Goal: Task Accomplishment & Management: Use online tool/utility

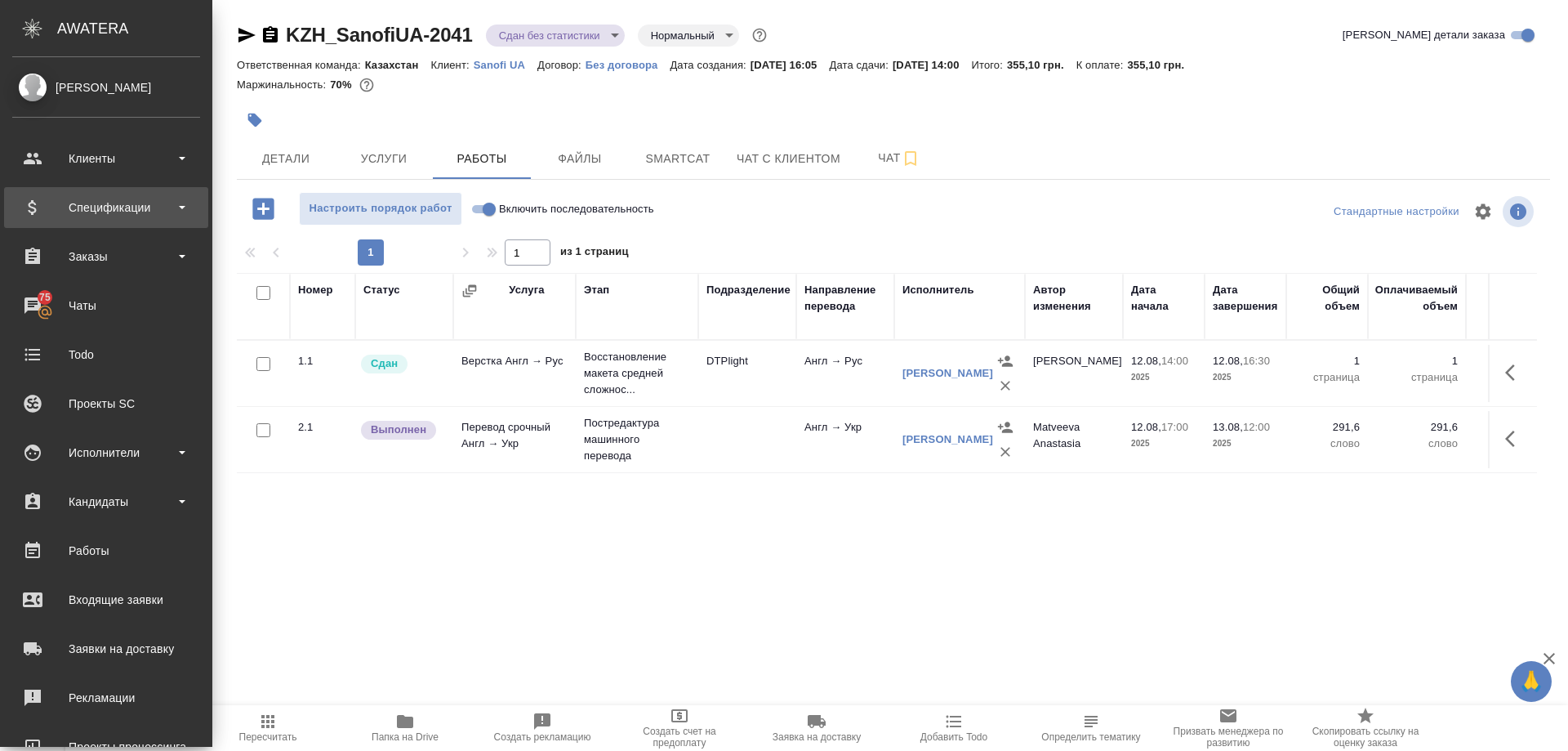
click at [105, 209] on div "Спецификации" at bounding box center [106, 208] width 187 height 25
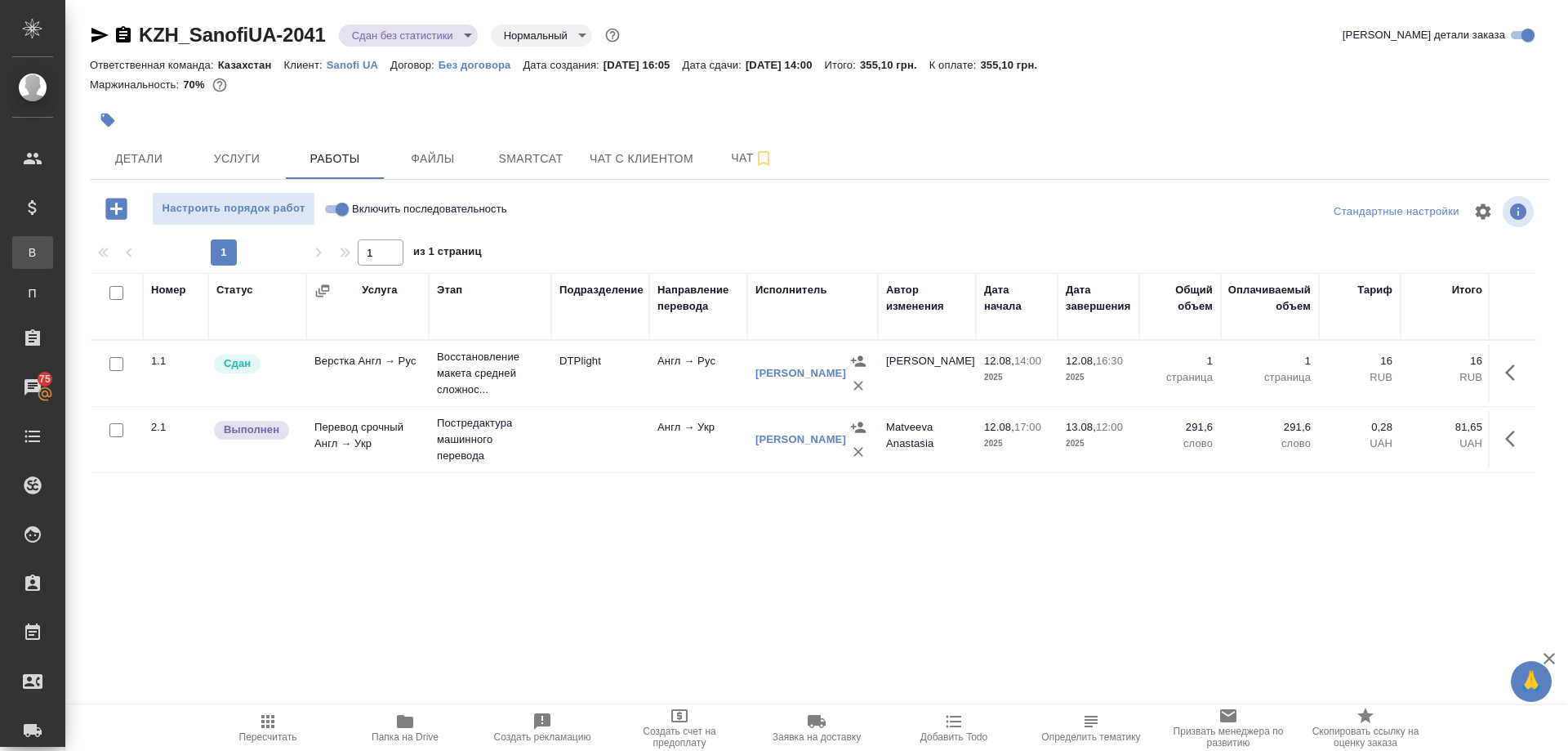
click at [25, 255] on div "Все спецификации" at bounding box center [12, 252] width 25 height 16
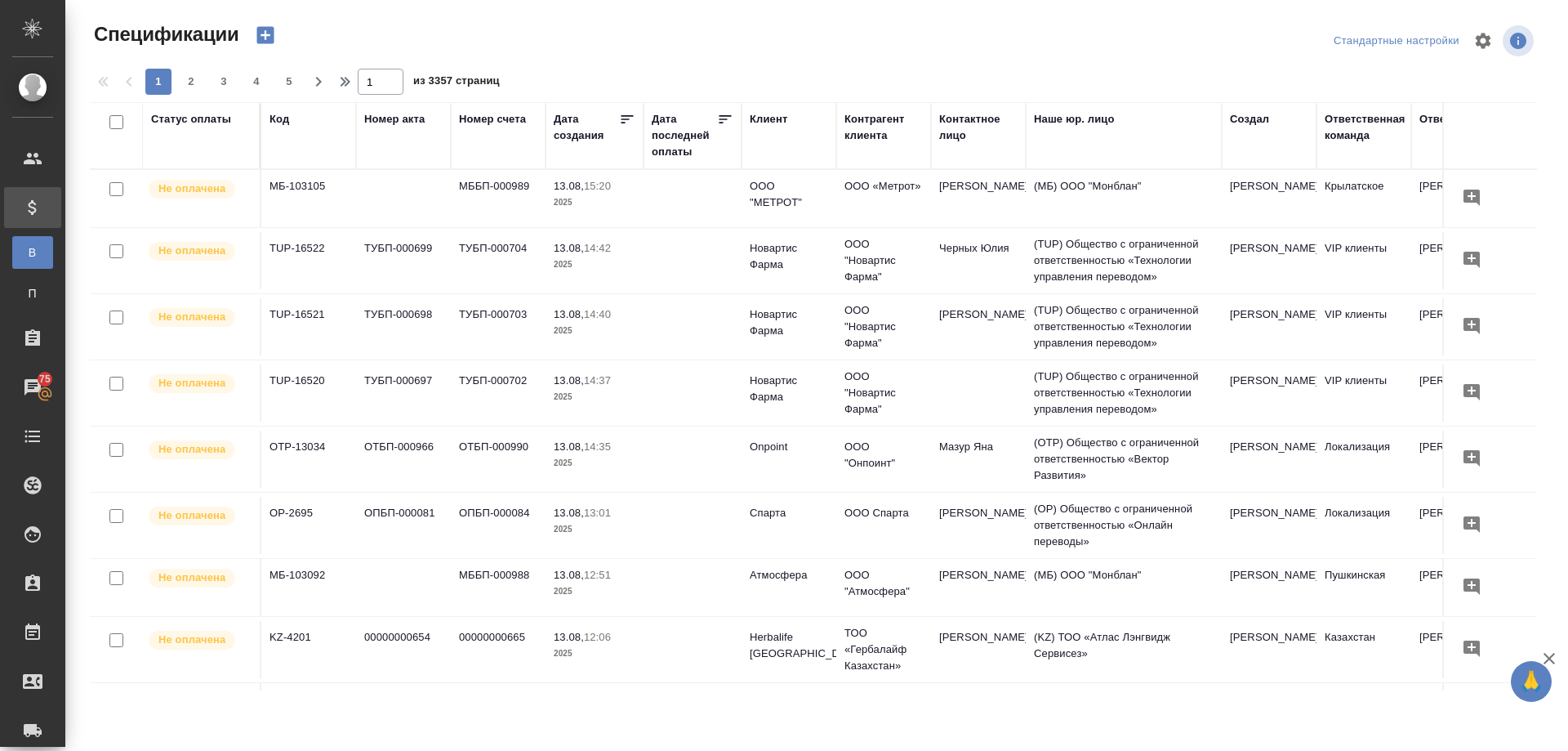
click at [266, 35] on icon "button" at bounding box center [266, 35] width 23 height 23
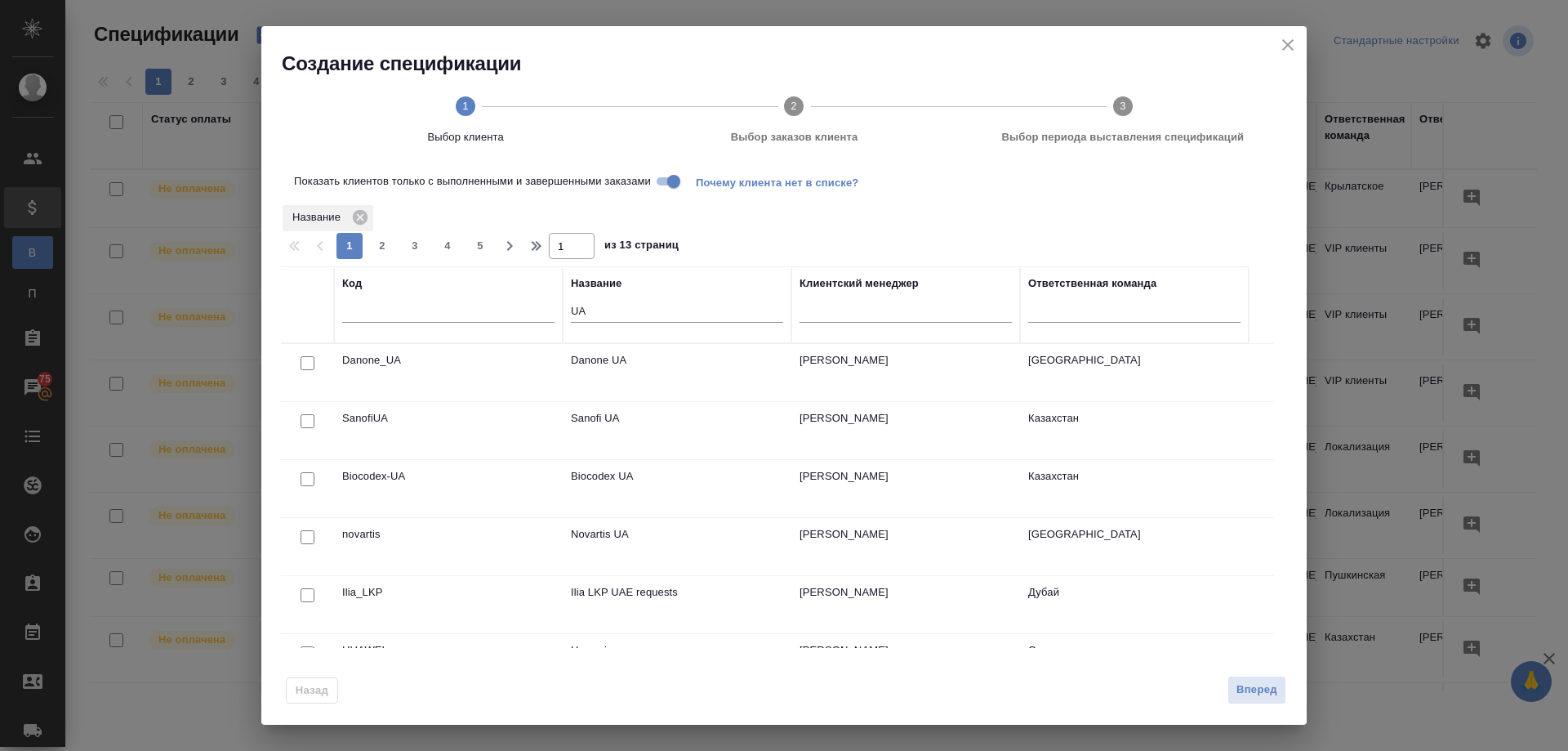
click at [305, 370] on input "checkbox" at bounding box center [307, 363] width 14 height 14
checkbox input "true"
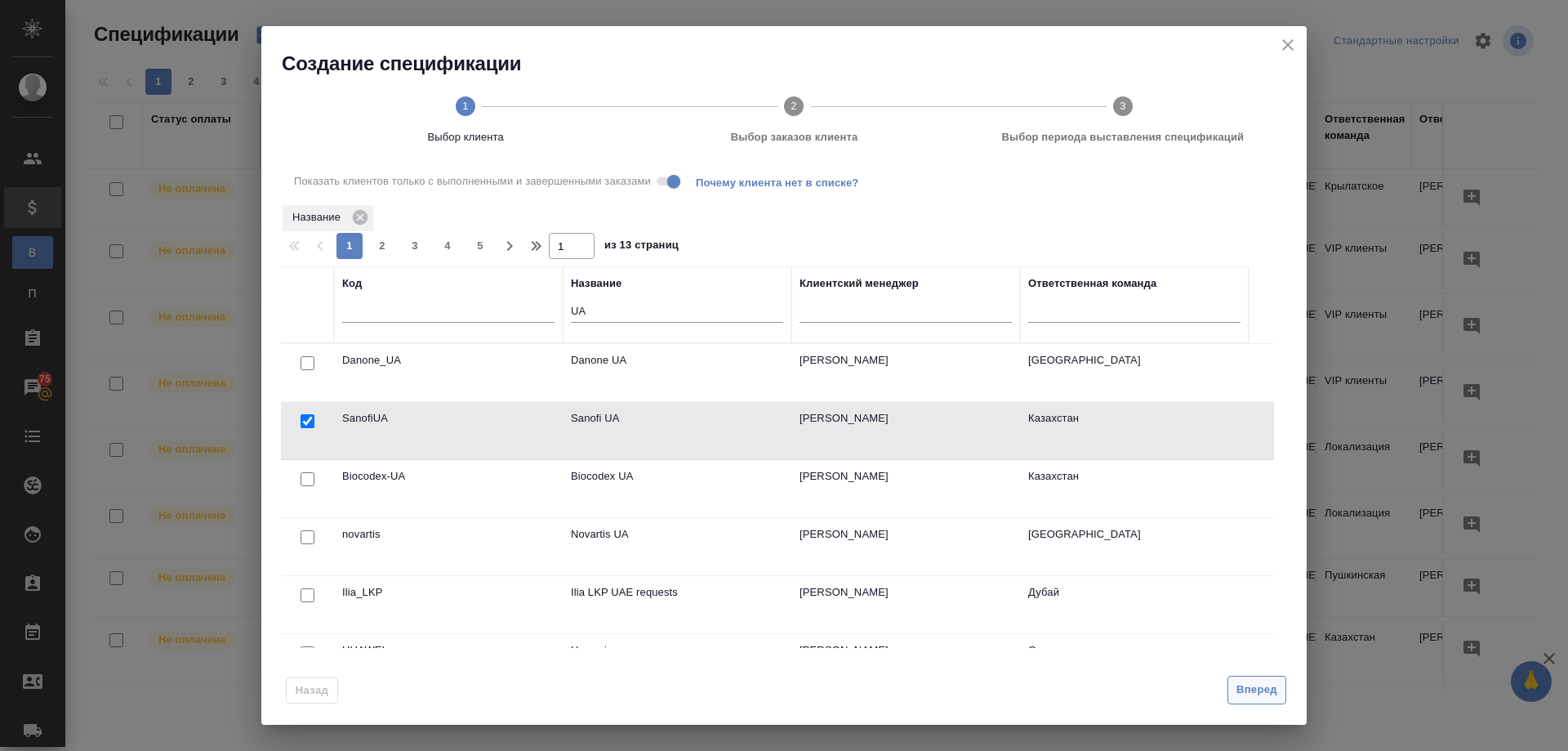
click at [1261, 696] on span "Вперед" at bounding box center [1256, 690] width 41 height 19
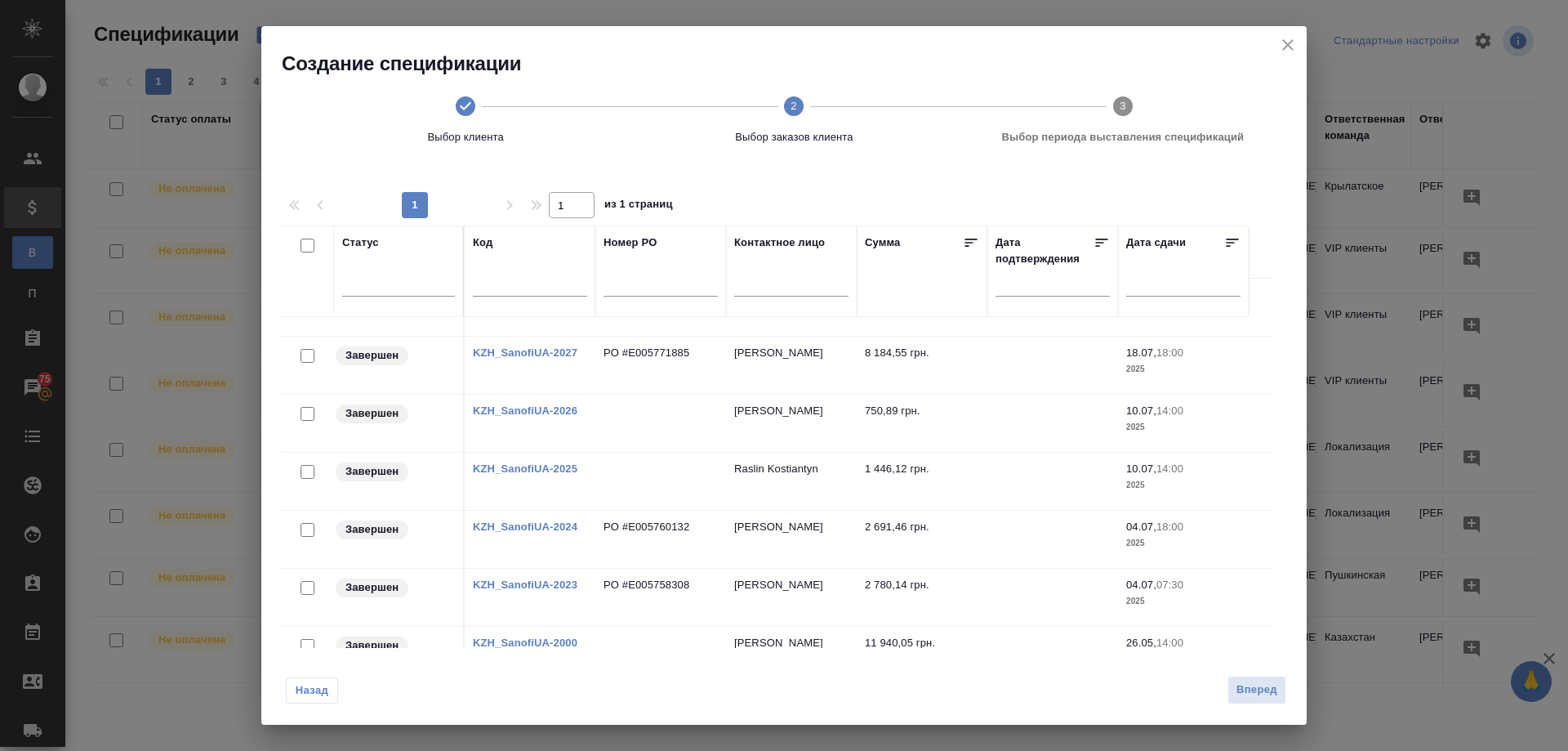
scroll to position [817, 0]
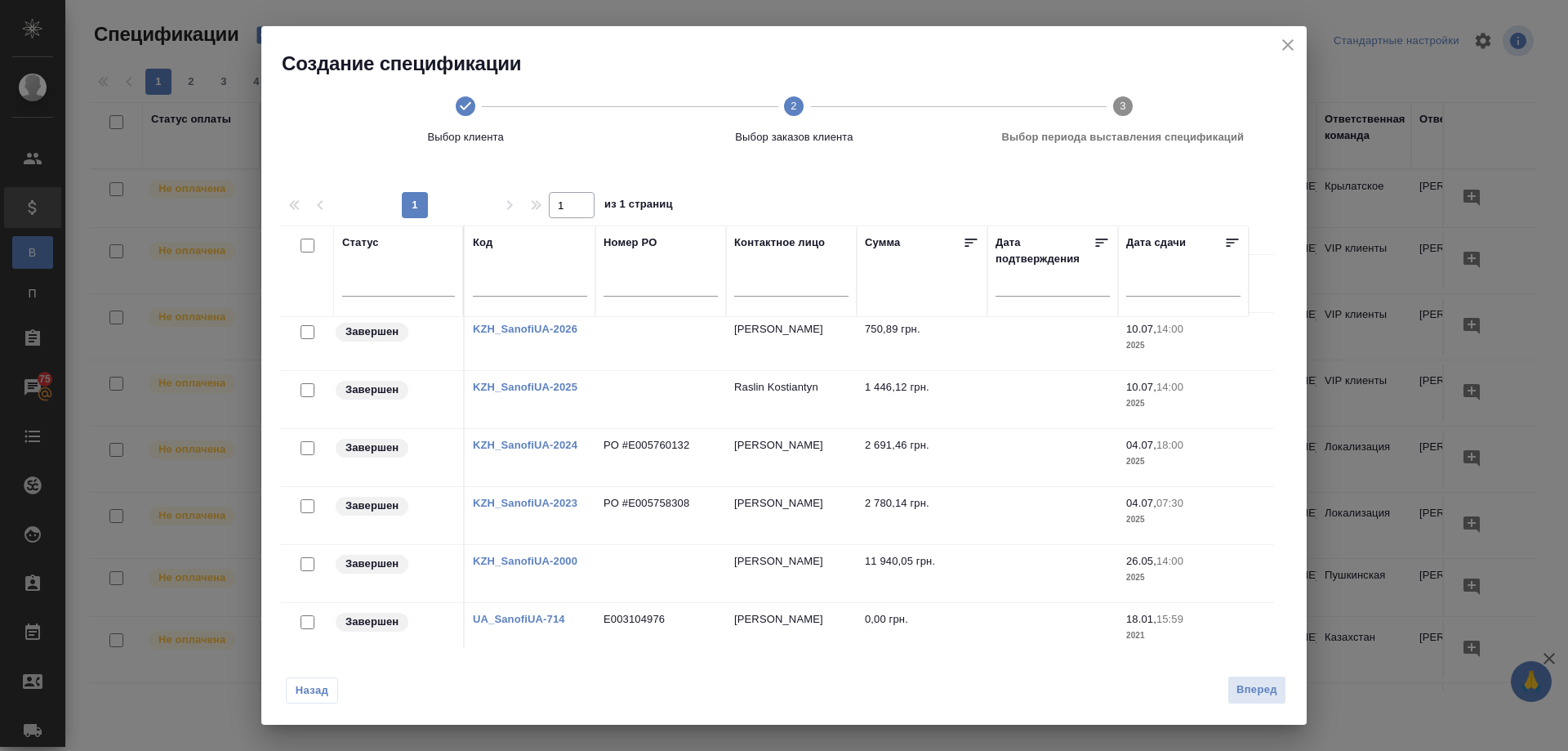
click at [305, 507] on input "checkbox" at bounding box center [307, 506] width 14 height 14
checkbox input "true"
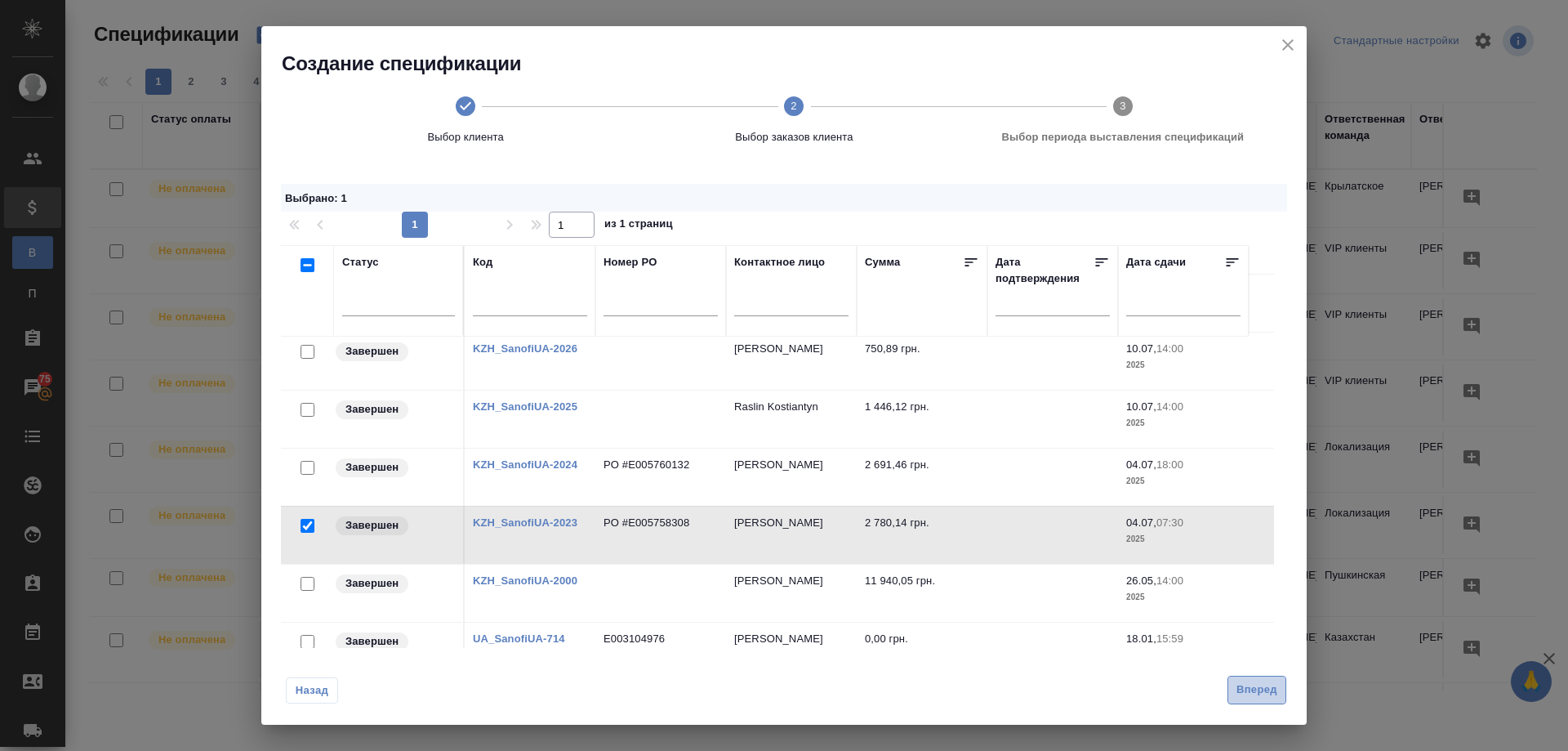
click at [1251, 695] on span "Вперед" at bounding box center [1256, 690] width 41 height 19
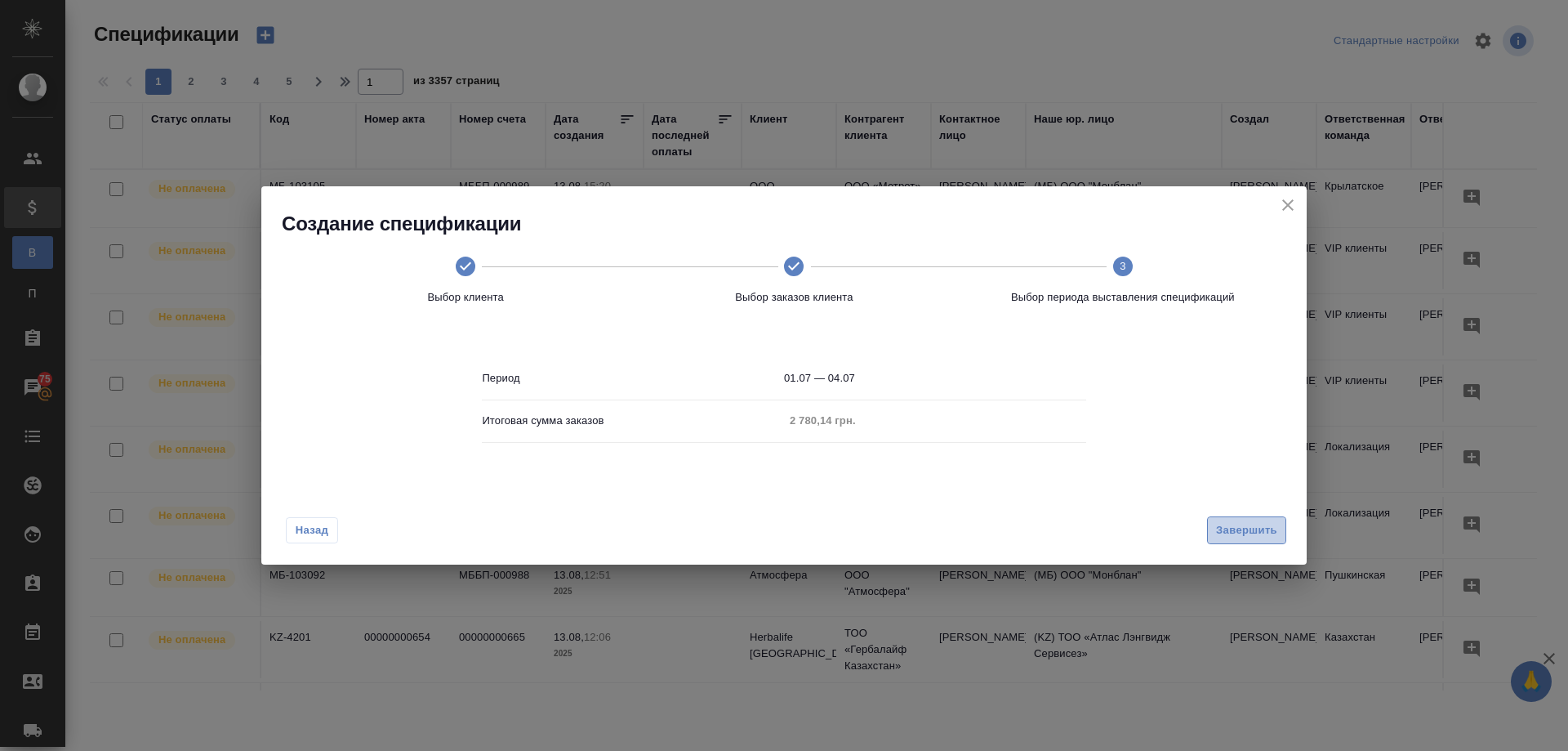
click at [1229, 533] on span "Завершить" at bounding box center [1247, 531] width 61 height 19
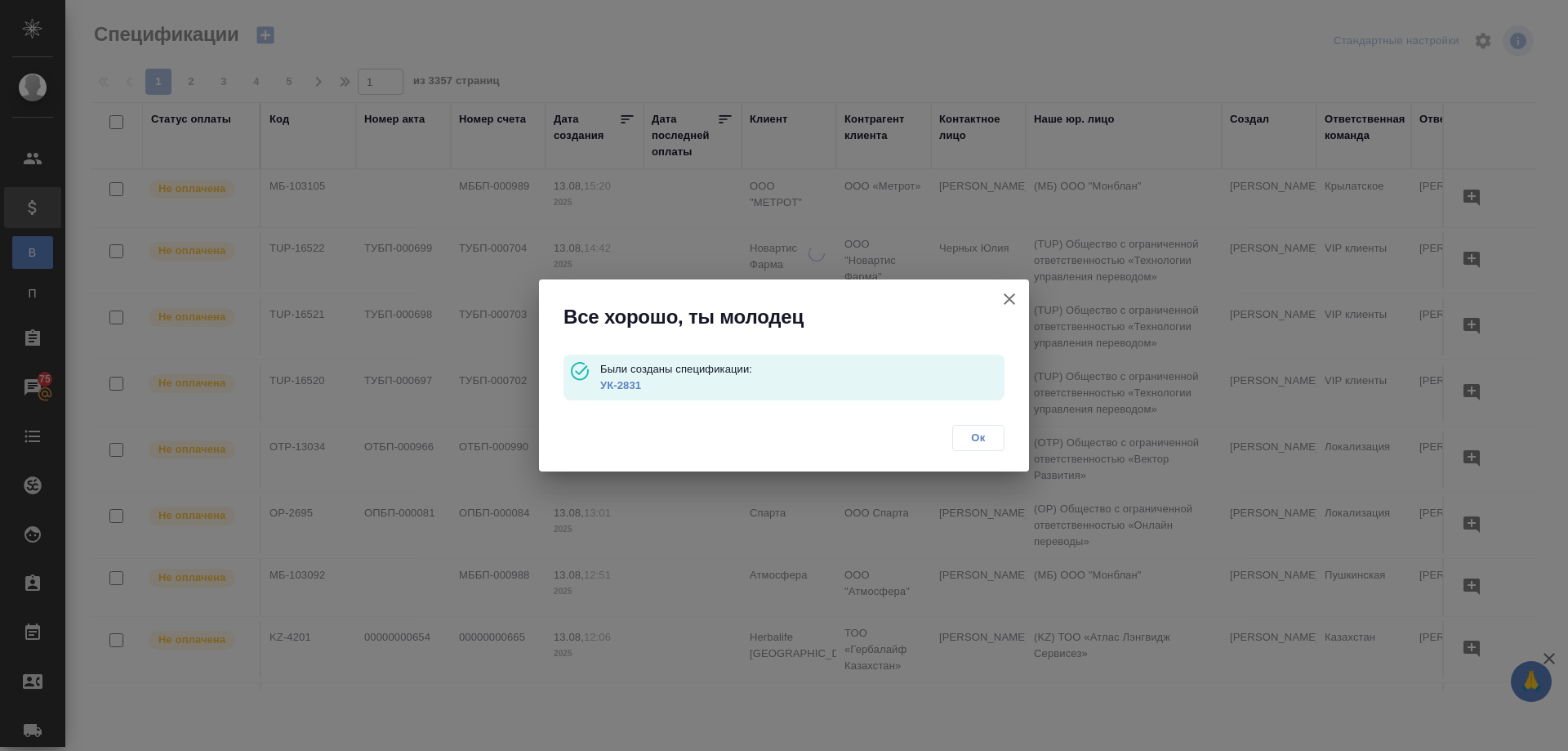
click at [598, 382] on div "Были созданы спецификации: УК-2831" at bounding box center [783, 378] width 441 height 46
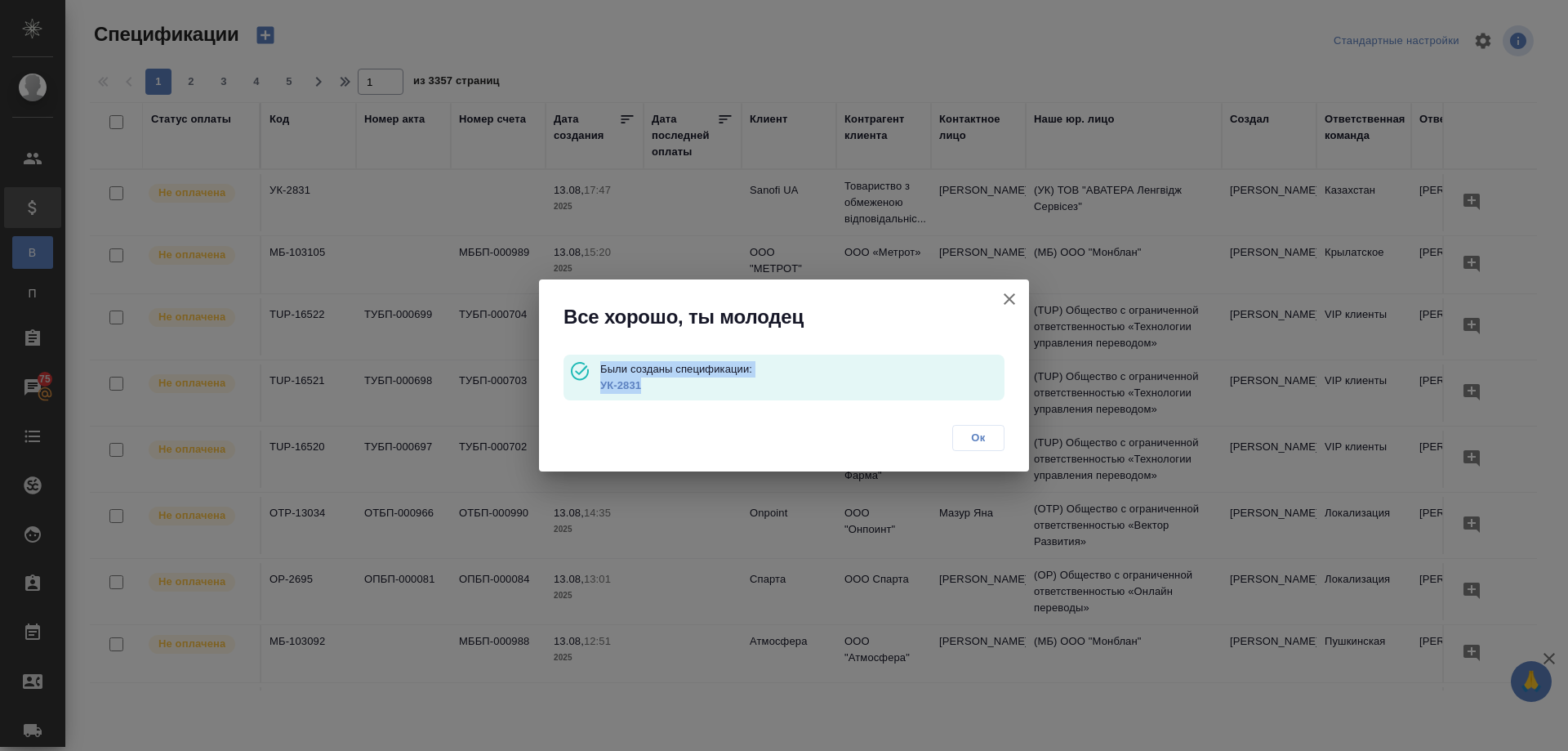
click at [624, 383] on link "УК-2831" at bounding box center [621, 385] width 41 height 12
click at [658, 389] on p "УК-2831" at bounding box center [802, 386] width 404 height 16
drag, startPoint x: 658, startPoint y: 386, endPoint x: 601, endPoint y: 389, distance: 57.1
click at [601, 389] on p "УК-2831" at bounding box center [802, 386] width 404 height 16
copy link "УК-2831"
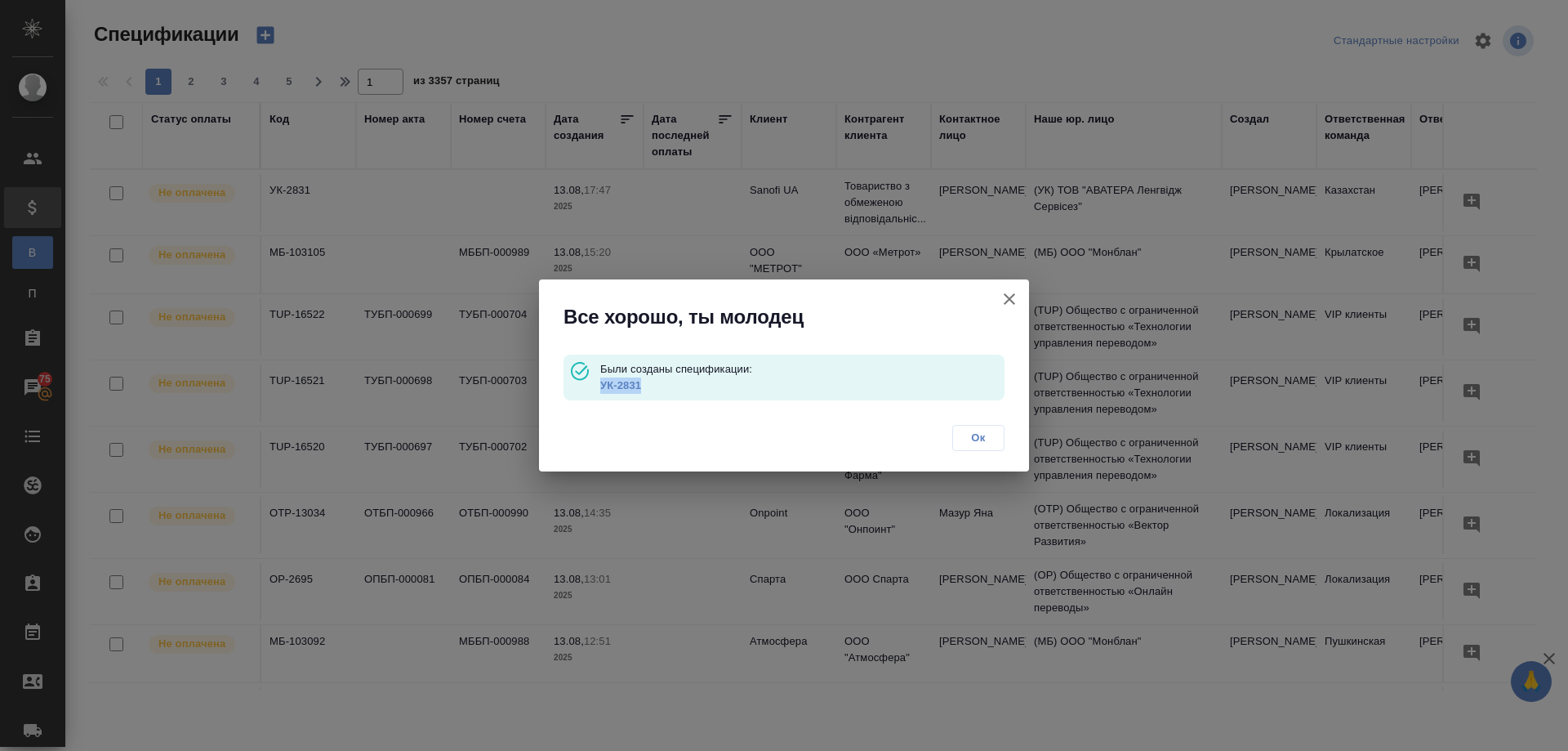
click at [977, 439] on span "Ок" at bounding box center [978, 437] width 34 height 16
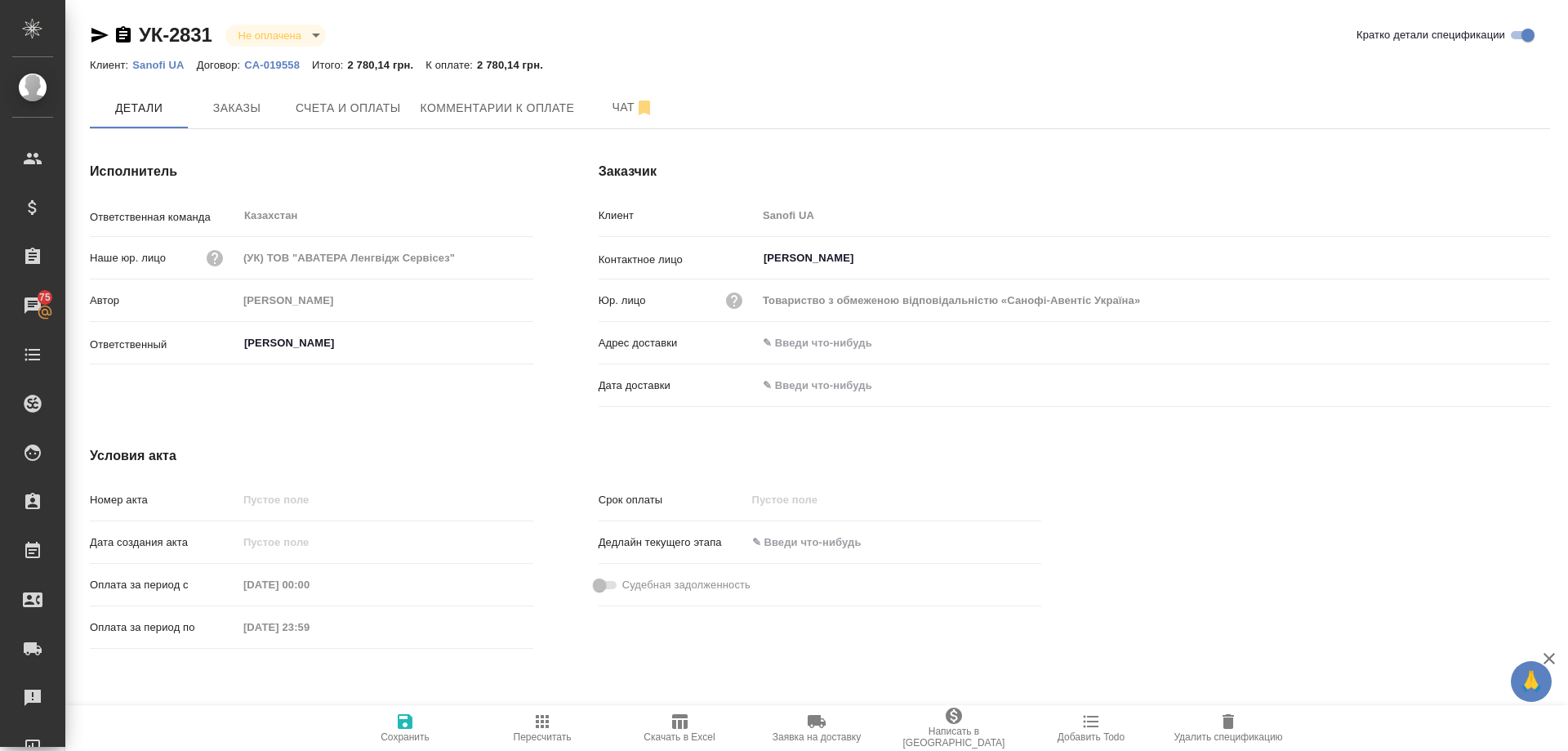
click at [691, 718] on span "Скачать в Excel" at bounding box center [679, 727] width 118 height 31
click at [682, 724] on icon "button" at bounding box center [680, 720] width 15 height 14
